Goal: Task Accomplishment & Management: Manage account settings

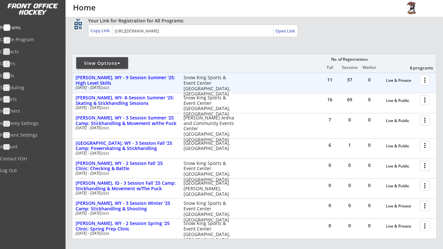
scroll to position [46, 0]
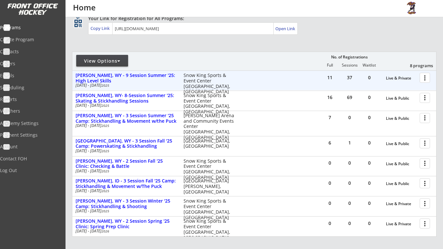
click at [427, 80] on div at bounding box center [425, 77] width 11 height 11
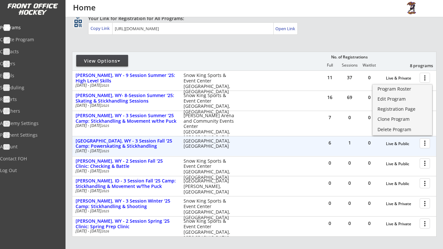
click at [305, 137] on div "6 1 0 Live & Public more_vert [GEOGRAPHIC_DATA], WY - 3 Session Fall '25 Camp: …" at bounding box center [254, 145] width 364 height 19
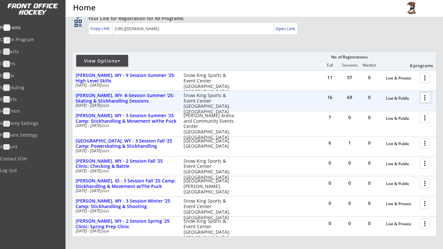
click at [425, 98] on div at bounding box center [425, 97] width 11 height 11
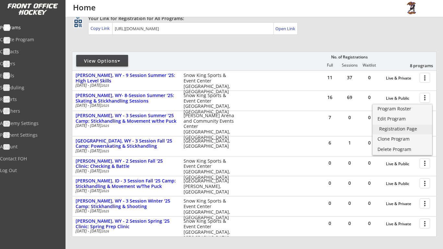
click at [407, 129] on div "Registration Page" at bounding box center [402, 128] width 46 height 5
click at [403, 121] on div "Edit Program" at bounding box center [402, 118] width 46 height 5
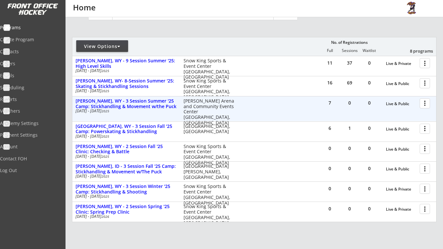
scroll to position [62, 0]
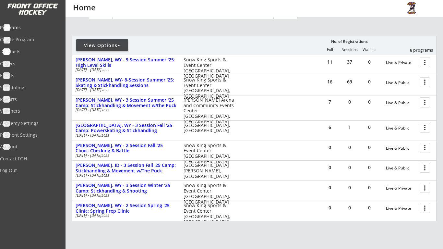
click at [41, 54] on div "Contacts" at bounding box center [31, 51] width 62 height 11
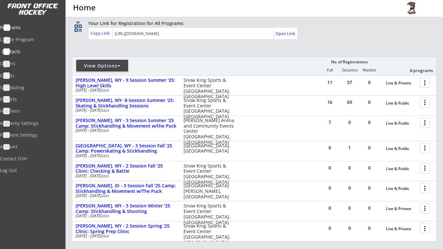
select select ""Players""
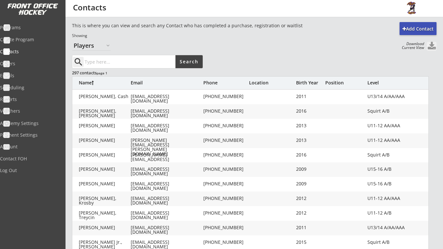
click at [431, 46] on button at bounding box center [432, 46] width 10 height 9
click at [233, 63] on div "search Search" at bounding box center [222, 62] width 301 height 14
click at [26, 32] on div "Programs" at bounding box center [31, 27] width 62 height 11
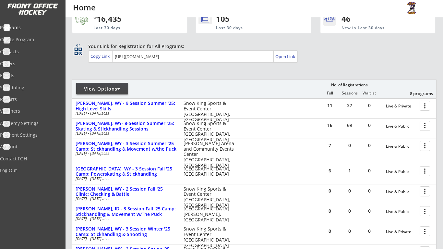
scroll to position [20, 0]
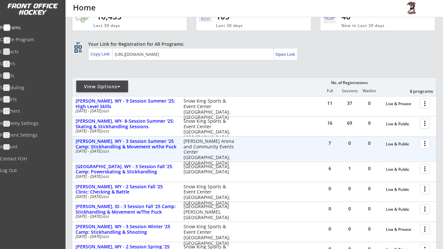
click at [426, 143] on div at bounding box center [425, 142] width 11 height 11
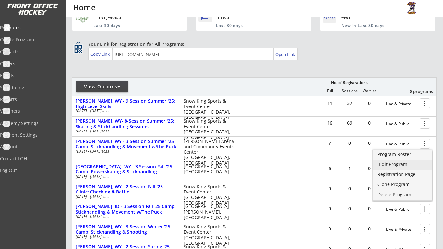
click at [406, 167] on link "Edit Program" at bounding box center [401, 165] width 59 height 10
